Goal: Check status: Check status

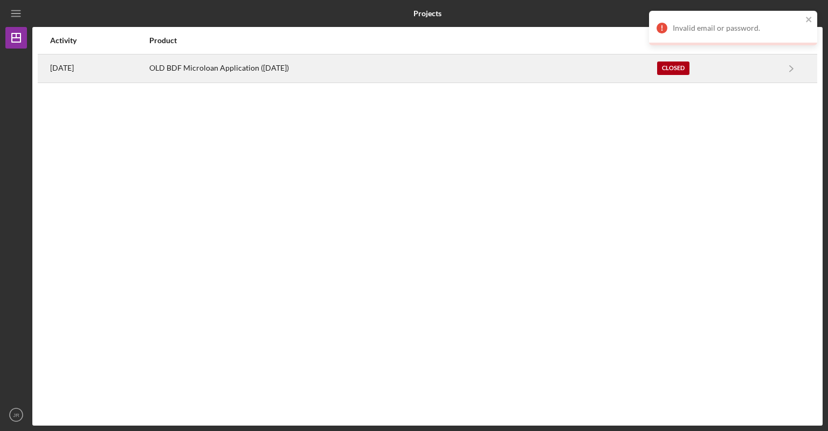
click at [675, 70] on div "Closed" at bounding box center [673, 67] width 32 height 13
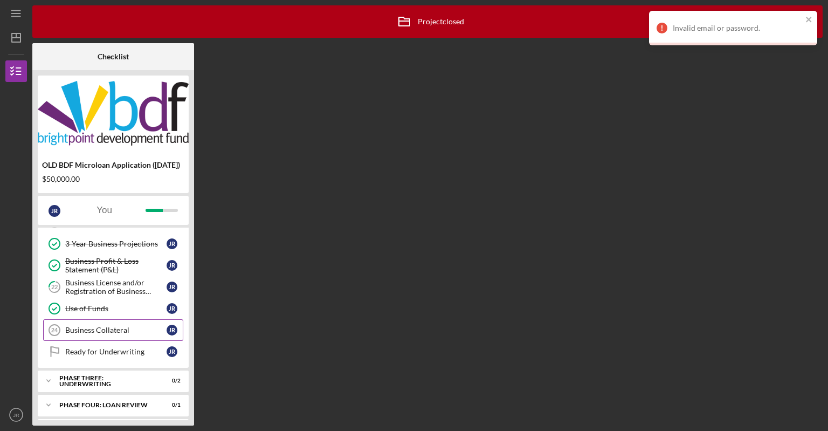
scroll to position [287, 0]
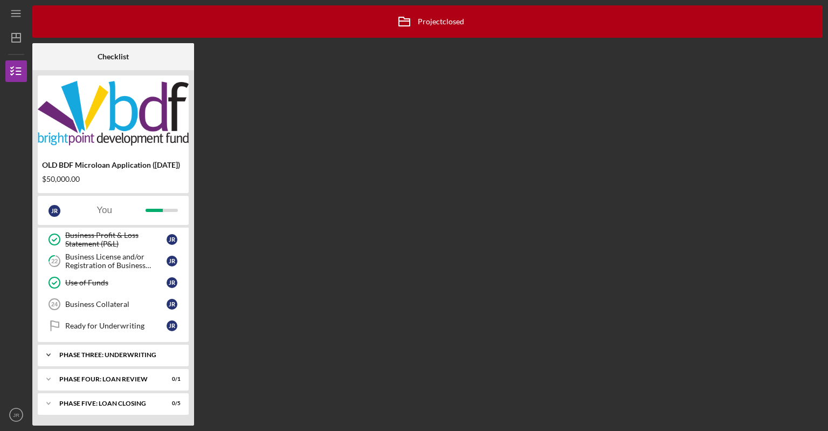
click at [109, 350] on div "Icon/Expander Phase Three: Underwriting 0 / 2" at bounding box center [113, 355] width 151 height 22
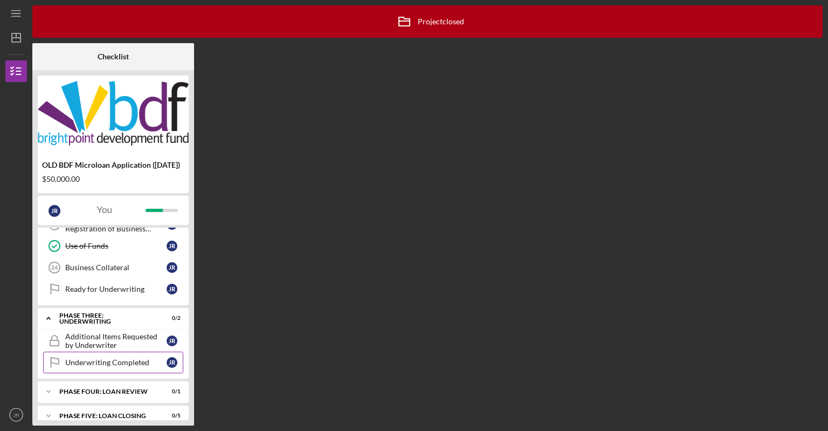
scroll to position [336, 0]
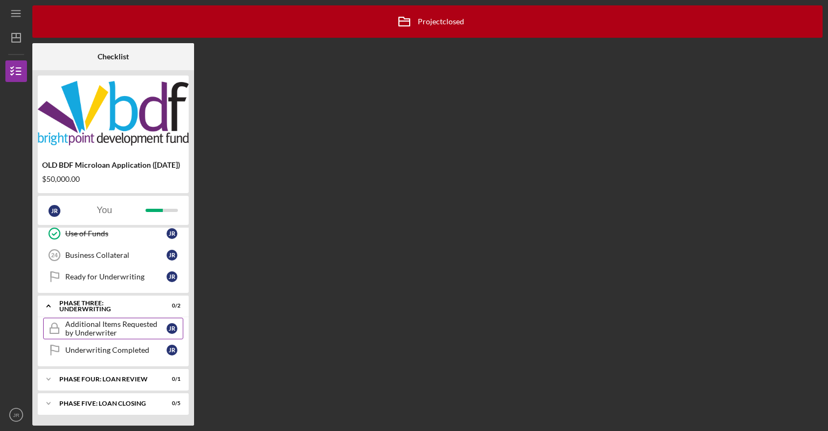
click at [128, 325] on div "Additional Items Requested by Underwriter" at bounding box center [115, 328] width 101 height 17
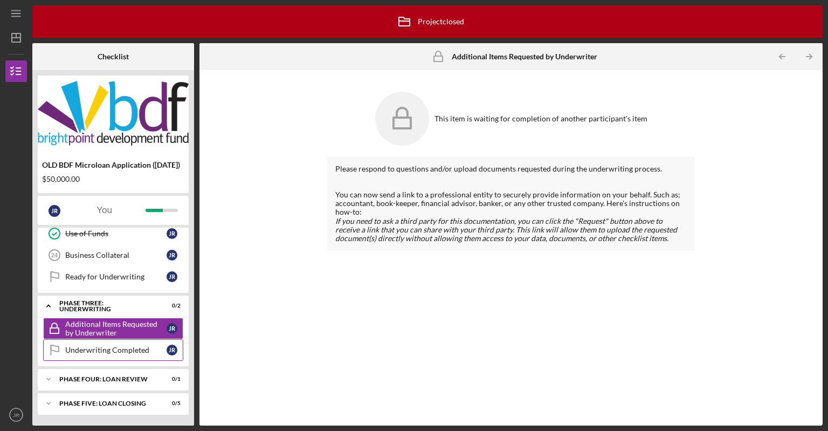
click at [101, 344] on link "Underwriting Completed Underwriting Completed J R" at bounding box center [113, 350] width 140 height 22
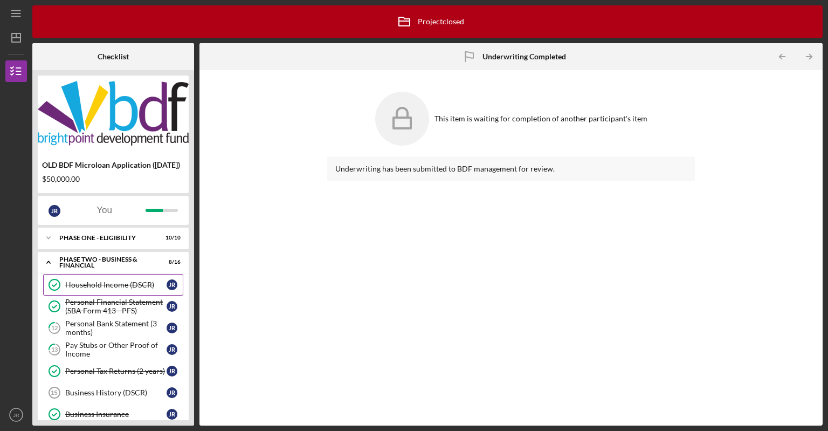
click at [111, 295] on link "Household Income (DSCR) Household Income (DSCR) J R" at bounding box center [113, 285] width 140 height 22
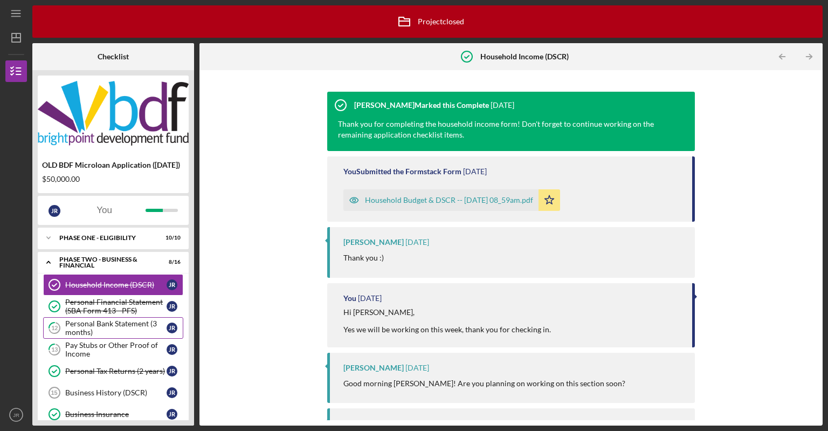
click at [112, 325] on link "12 Personal Bank Statement (3 months) J R" at bounding box center [113, 328] width 140 height 22
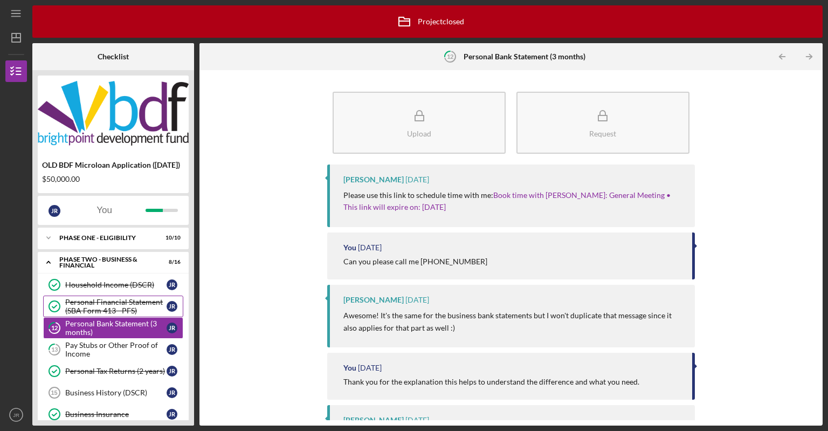
click at [114, 315] on div "Personal Financial Statement (SBA Form 413 - PFS)" at bounding box center [115, 305] width 101 height 17
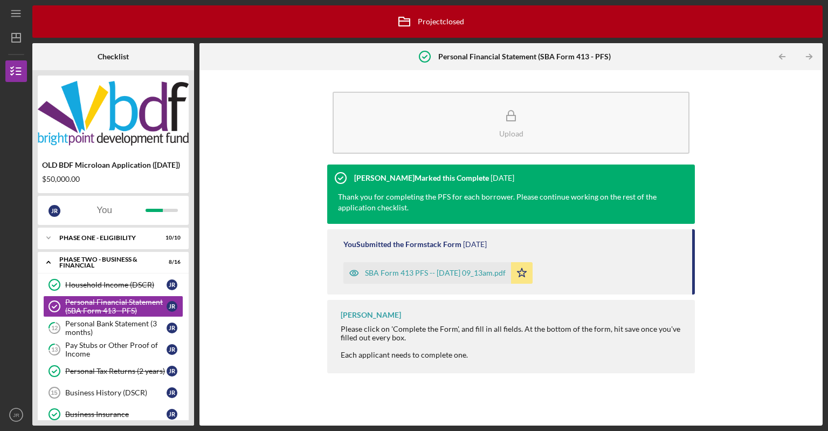
click at [302, 247] on div "Upload [PERSON_NAME] Marked this Complete [DATE] Thank you for completing the P…" at bounding box center [511, 247] width 612 height 344
click at [13, 11] on icon "Icon/Menu" at bounding box center [16, 14] width 24 height 24
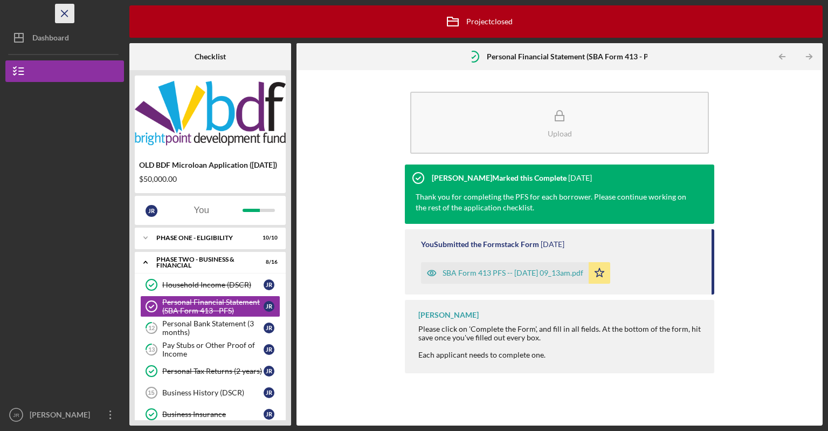
click at [56, 15] on icon "Icon/Menu Close" at bounding box center [65, 14] width 24 height 24
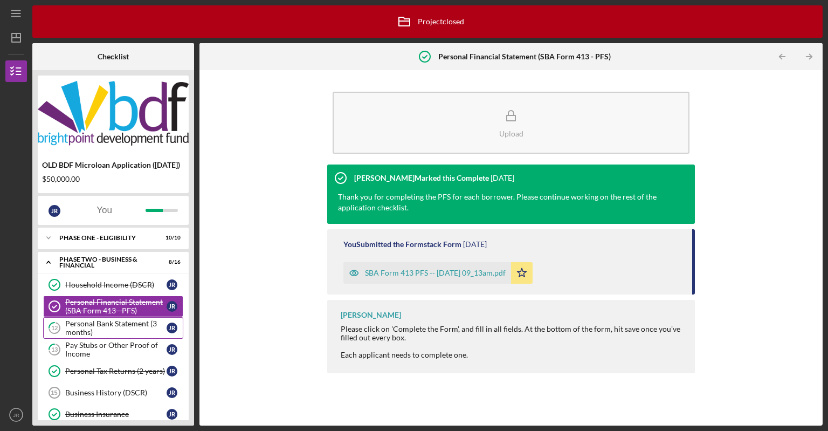
click at [84, 336] on div "Personal Bank Statement (3 months)" at bounding box center [115, 327] width 101 height 17
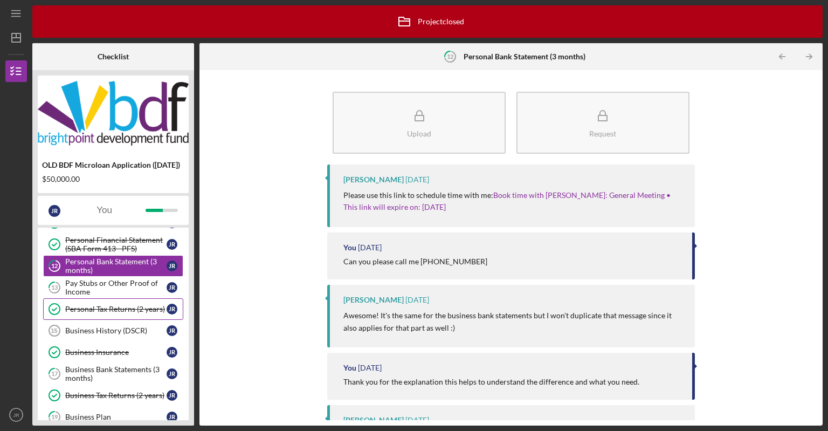
scroll to position [108, 0]
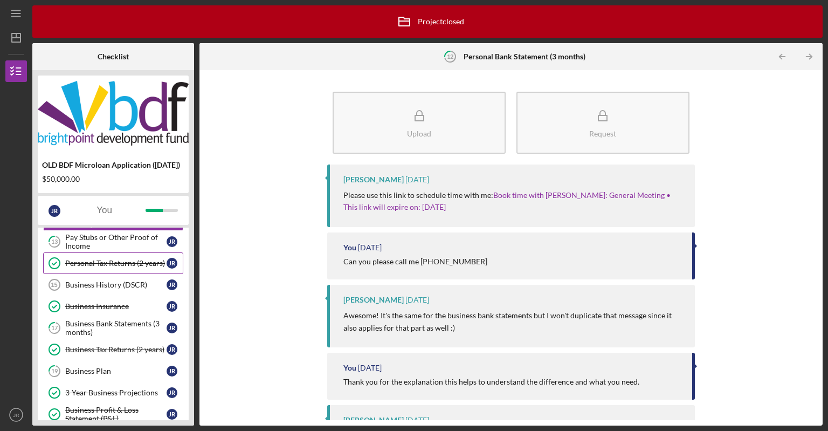
click at [124, 274] on link "Personal Tax Returns (2 years) Personal Tax Returns (2 years) J R" at bounding box center [113, 263] width 140 height 22
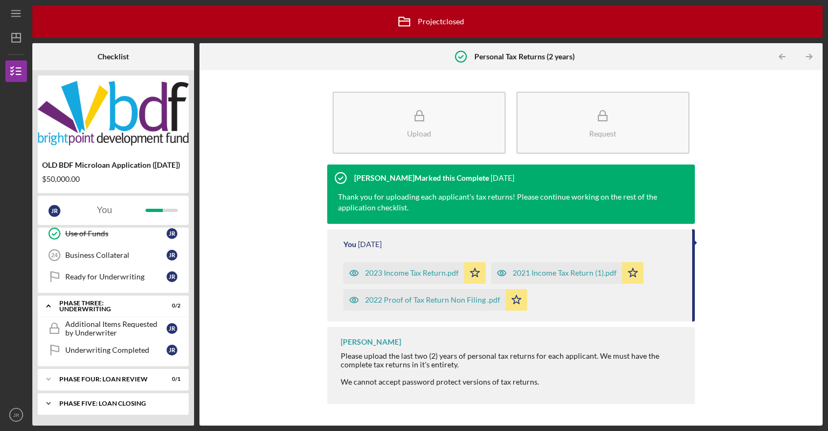
scroll to position [272, 0]
